Goal: Information Seeking & Learning: Compare options

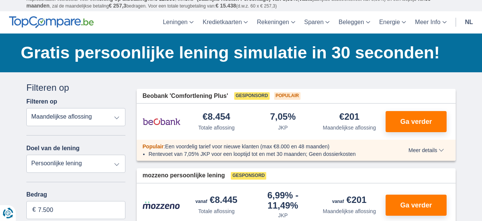
scroll to position [8, 0]
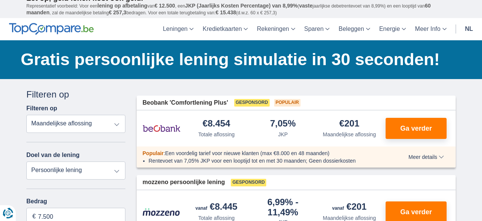
click at [470, 27] on link "nl" at bounding box center [468, 29] width 17 height 22
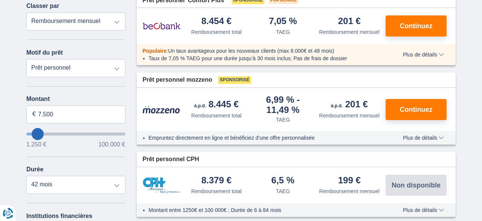
scroll to position [111, 0]
type input "3.250"
type input "3250"
select select "30"
type input "7.250"
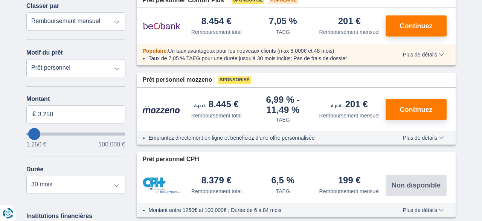
type input "7250"
select select "42"
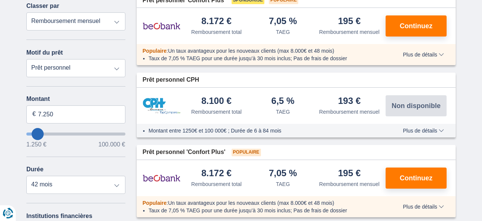
type input "52.250"
type input "52250"
select select "120"
type input "52250"
click at [77, 135] on input "wantToBorrow" at bounding box center [75, 133] width 99 height 3
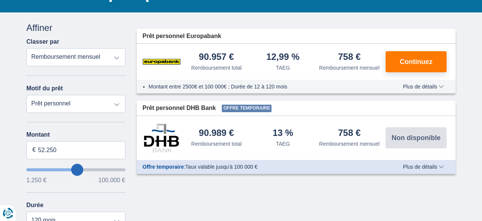
scroll to position [75, 0]
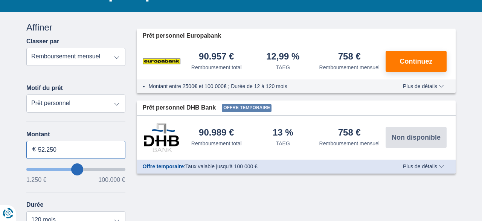
click at [59, 147] on input "52.250" at bounding box center [75, 150] width 99 height 18
type input "50.000"
type input "50250"
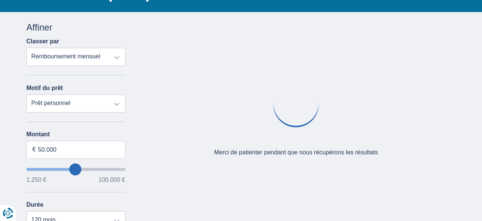
click at [54, 193] on div "Montant 50.000 € 1.250 € 100.000 € Durée 12 mois 18 mois 24 mois 30 mois 36 moi…" at bounding box center [75, 180] width 99 height 98
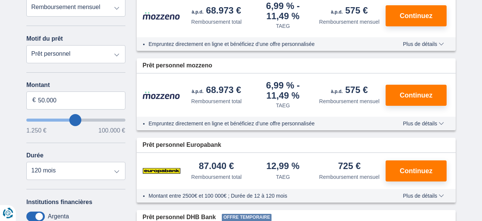
scroll to position [125, 0]
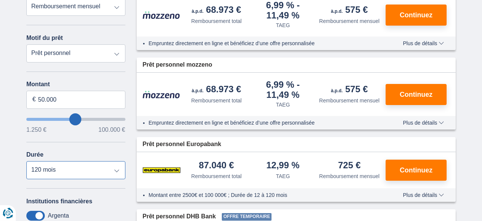
click at [26, 161] on select "12 mois 18 mois 24 mois 30 mois 36 mois 42 mois 48 mois 60 mois 72 mois 84 mois…" at bounding box center [75, 170] width 99 height 18
click option "60 mois" at bounding box center [0, 0] width 0 height 0
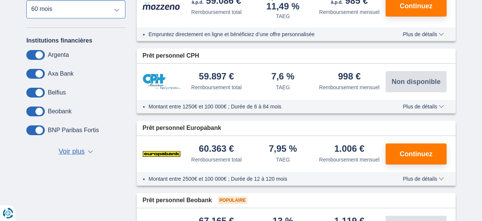
scroll to position [286, 0]
click at [77, 151] on span "Voir plus" at bounding box center [72, 152] width 26 height 10
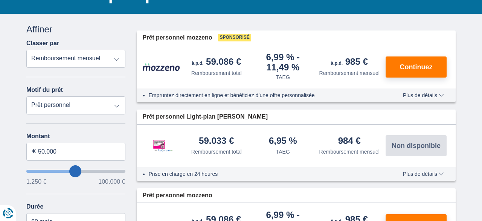
scroll to position [71, 0]
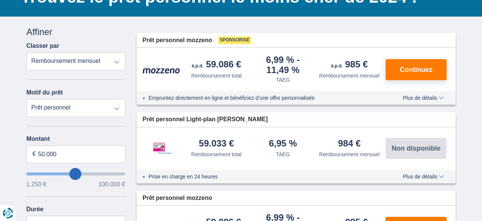
click at [26, 52] on select "Remboursement total TAEG Remboursement mensuel" at bounding box center [75, 61] width 99 height 18
click at [97, 64] on select "Remboursement total TAEG Remboursement mensuel" at bounding box center [75, 61] width 99 height 18
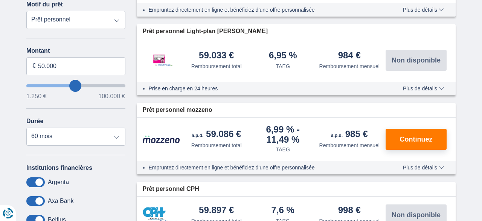
scroll to position [159, 0]
click at [26, 128] on select "12 mois 18 mois 24 mois 30 mois 36 mois 42 mois 48 mois 60 mois 72 mois 84 mois…" at bounding box center [75, 137] width 99 height 18
select select "120"
click option "120 mois" at bounding box center [0, 0] width 0 height 0
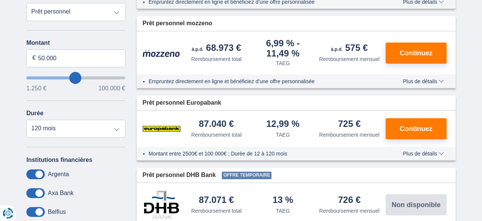
scroll to position [166, 0]
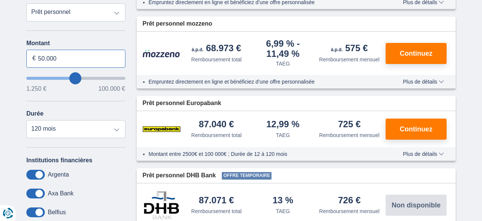
click at [82, 58] on input "50.000" at bounding box center [75, 59] width 99 height 18
type input "50250"
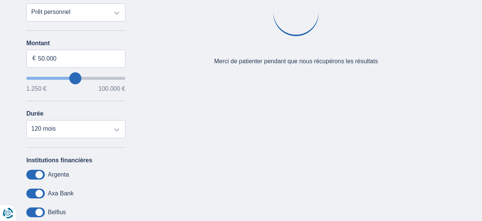
click at [441, 82] on div "Oups... Pas de produit Nous n'avons trouvé aucun produit correspondant à votre …" at bounding box center [296, 24] width 330 height 188
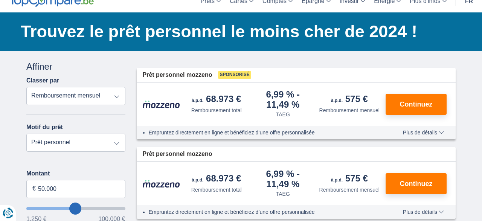
scroll to position [35, 0]
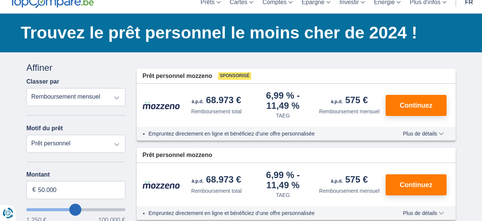
click at [26, 88] on select "Remboursement total TAEG Remboursement mensuel" at bounding box center [75, 97] width 99 height 18
select select "trp+"
click option "Remboursement total" at bounding box center [0, 0] width 0 height 0
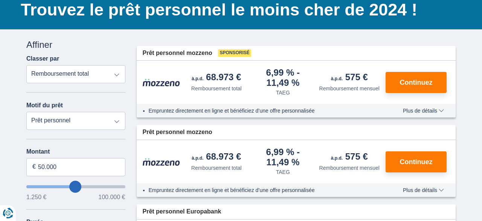
scroll to position [38, 0]
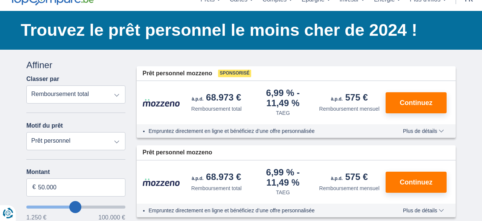
click at [433, 131] on span "Plus de détails" at bounding box center [423, 130] width 41 height 5
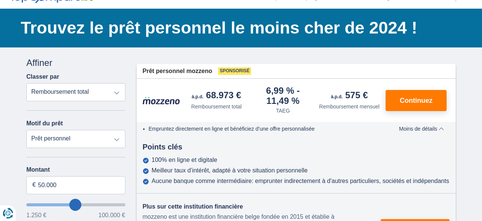
scroll to position [39, 0]
